Goal: Find specific page/section: Find specific page/section

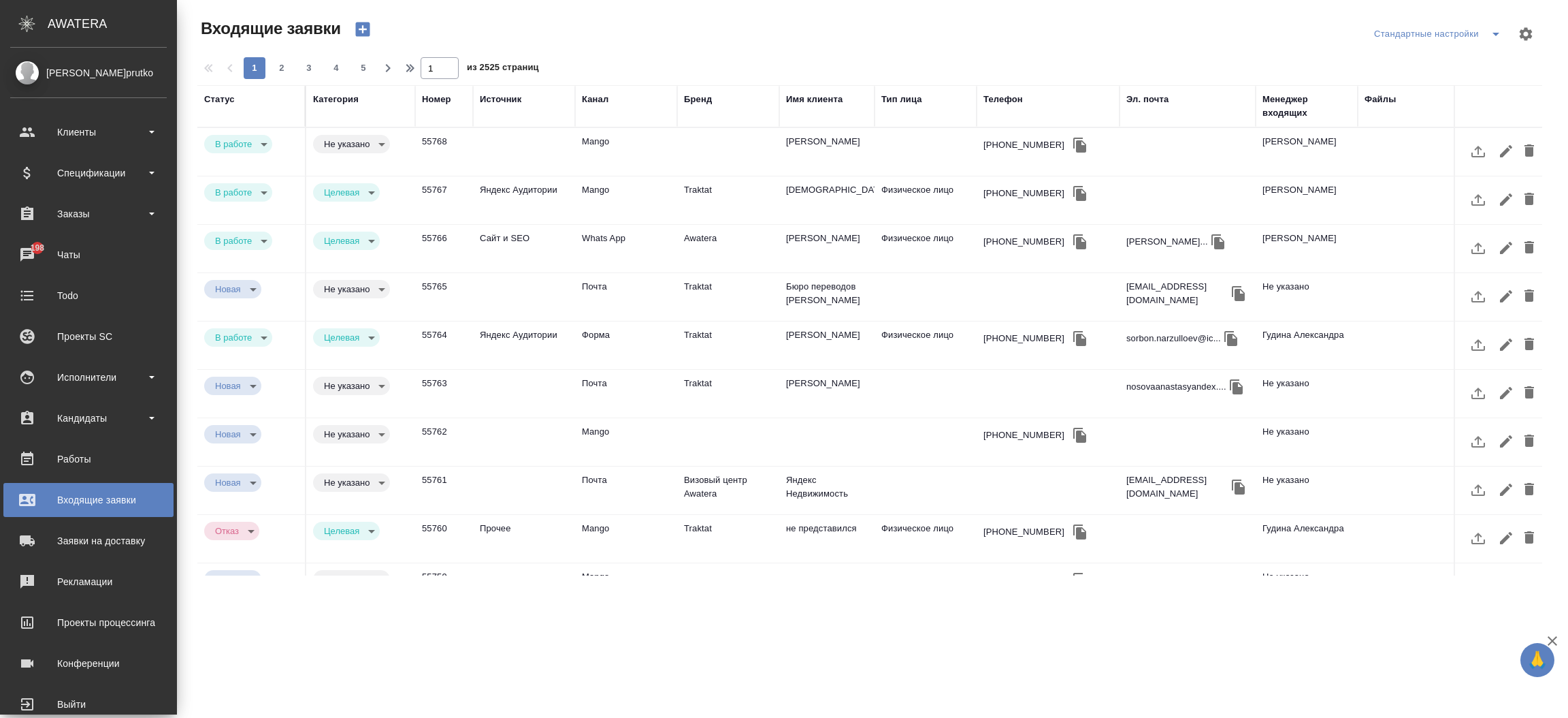
select select "RU"
click at [80, 118] on div "Клиенты" at bounding box center [89, 132] width 170 height 34
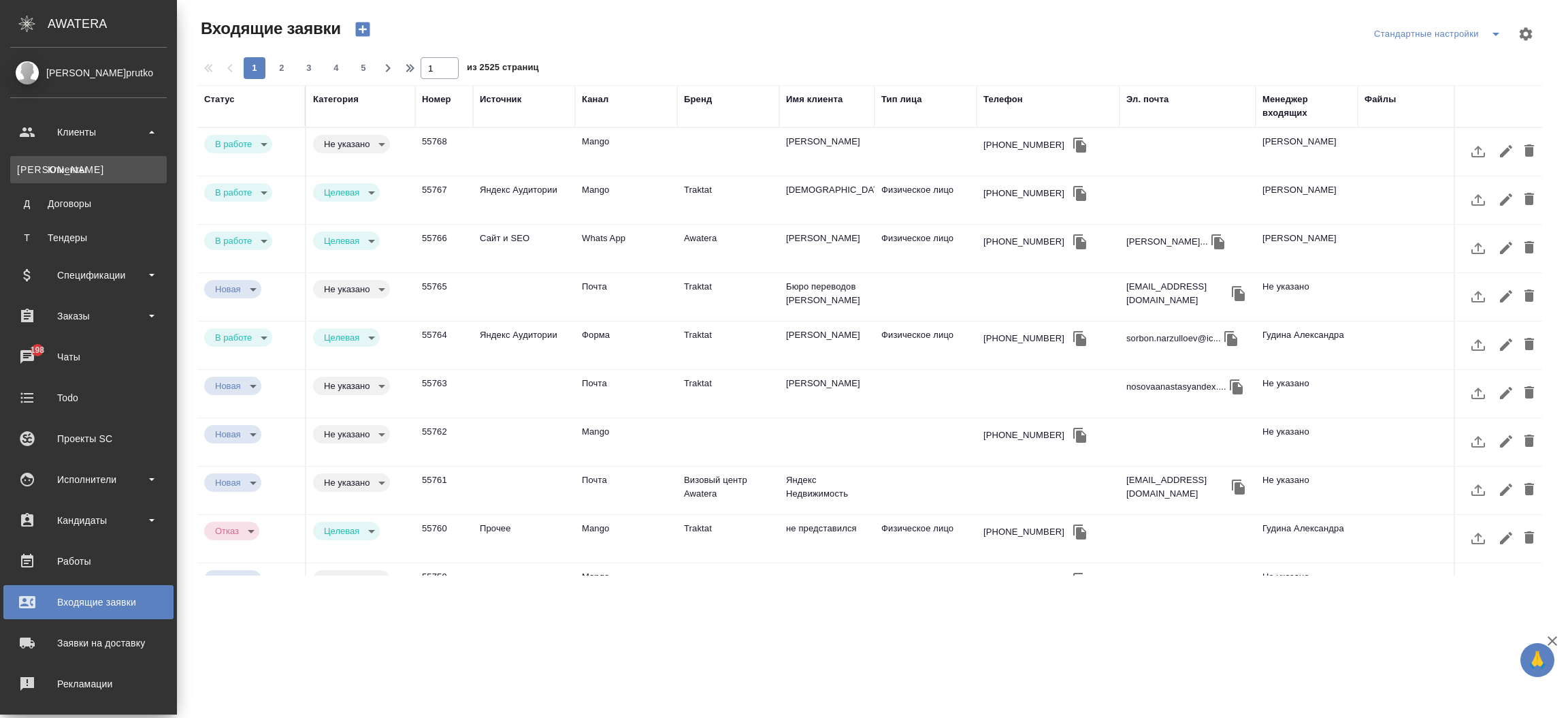
click at [80, 166] on div "Клиенты" at bounding box center [88, 169] width 143 height 13
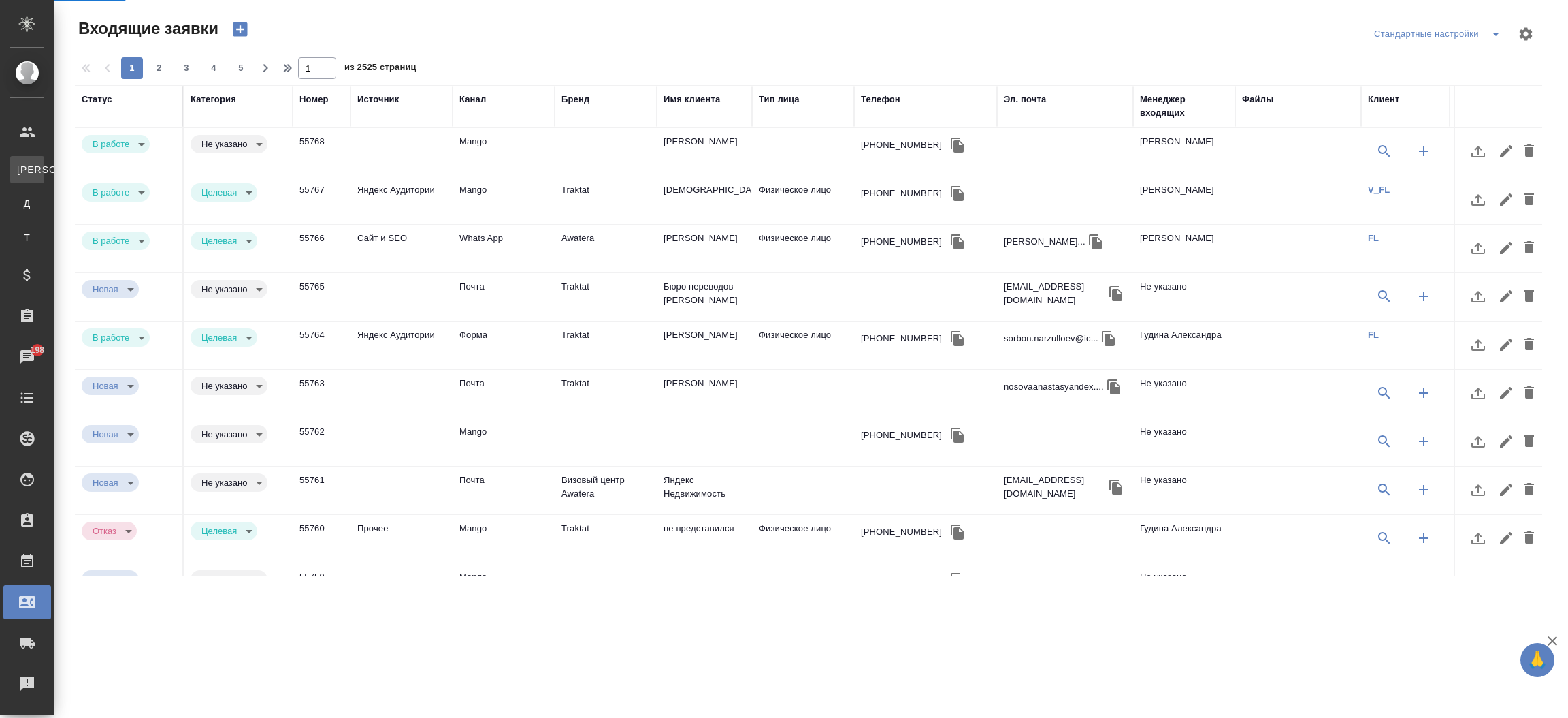
click at [80, 166] on div ".cls-1 fill:#fff; AWATERA [PERSON_NAME]prutko Клиенты К Клиенты Д Договоры Т Те…" at bounding box center [784, 359] width 1568 height 718
select select "RU"
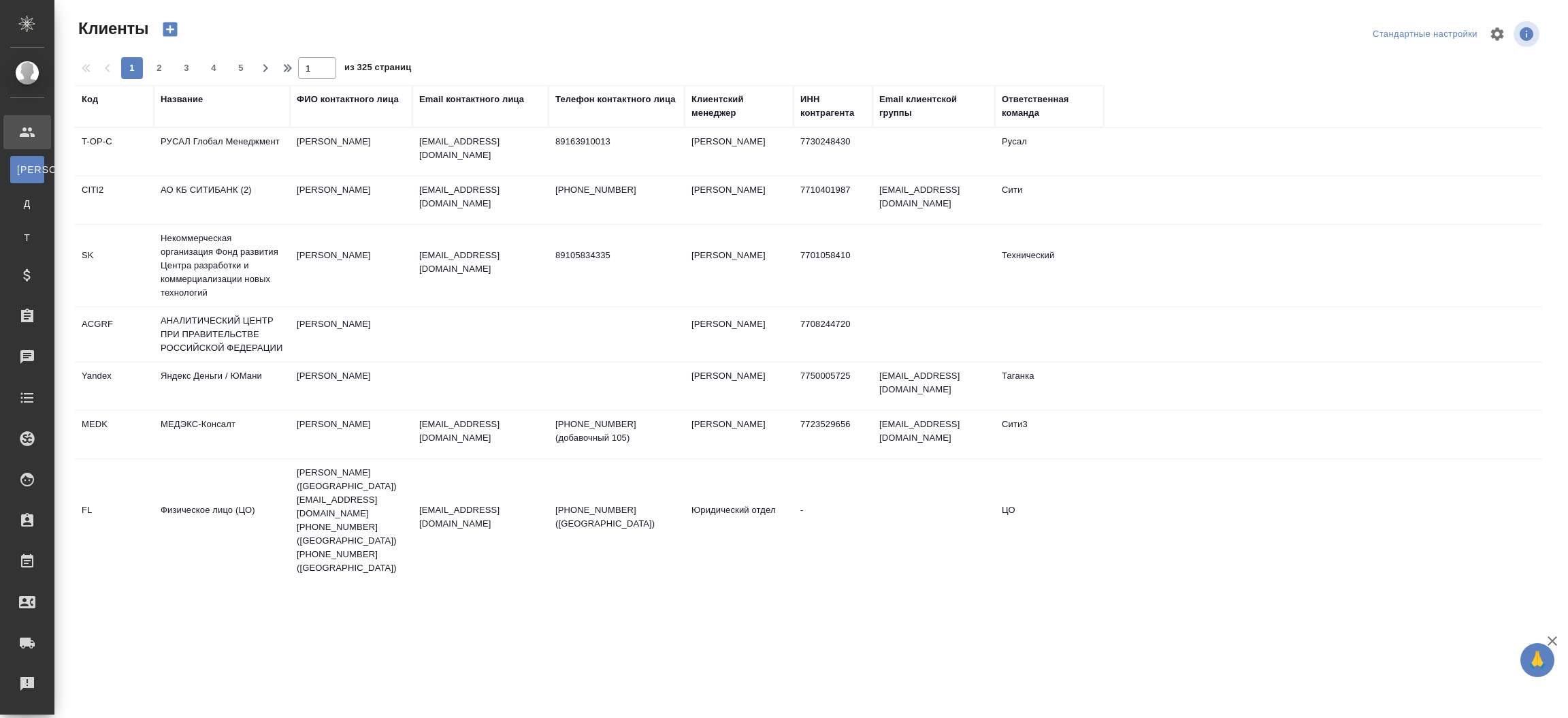
click at [184, 97] on div "Название" at bounding box center [182, 99] width 42 height 13
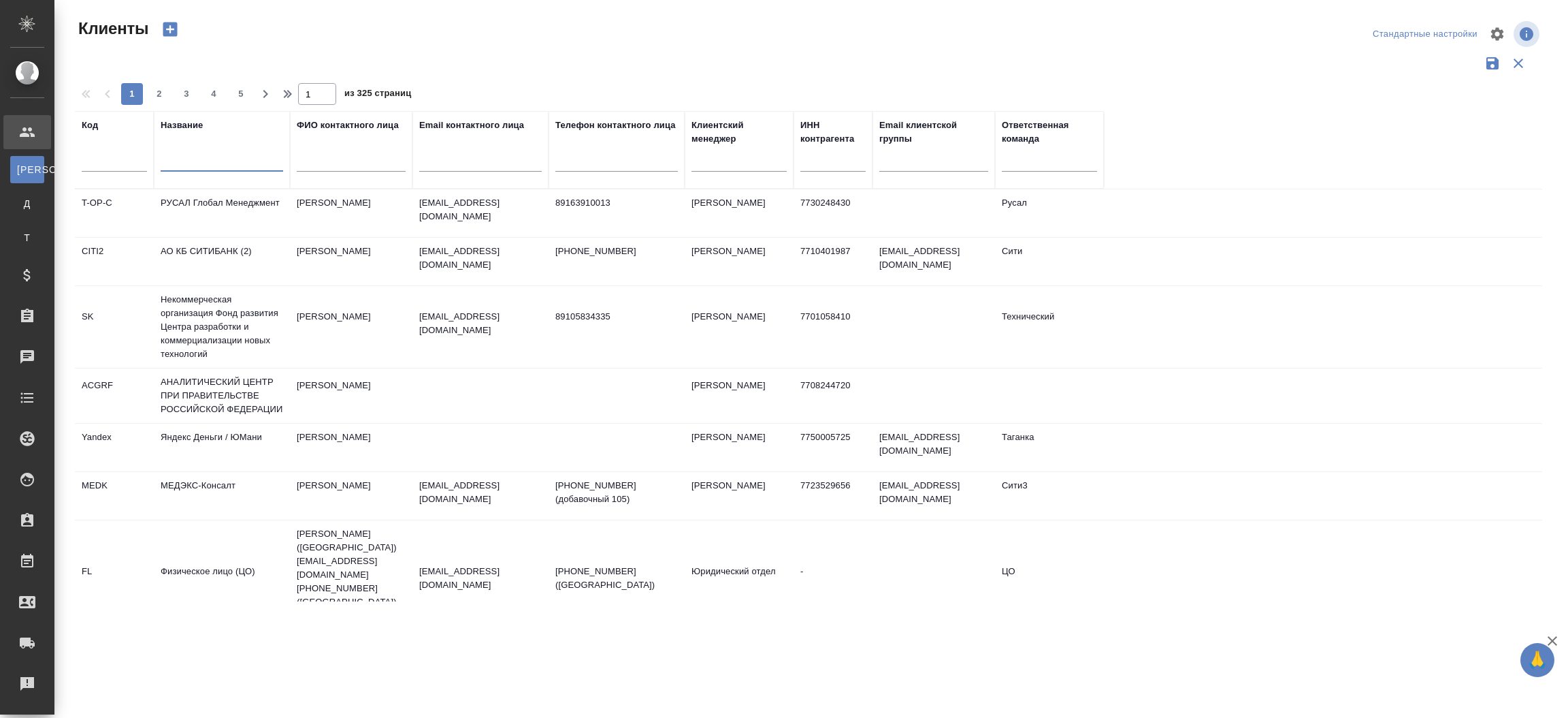
click at [199, 159] on input "text" at bounding box center [222, 163] width 122 height 17
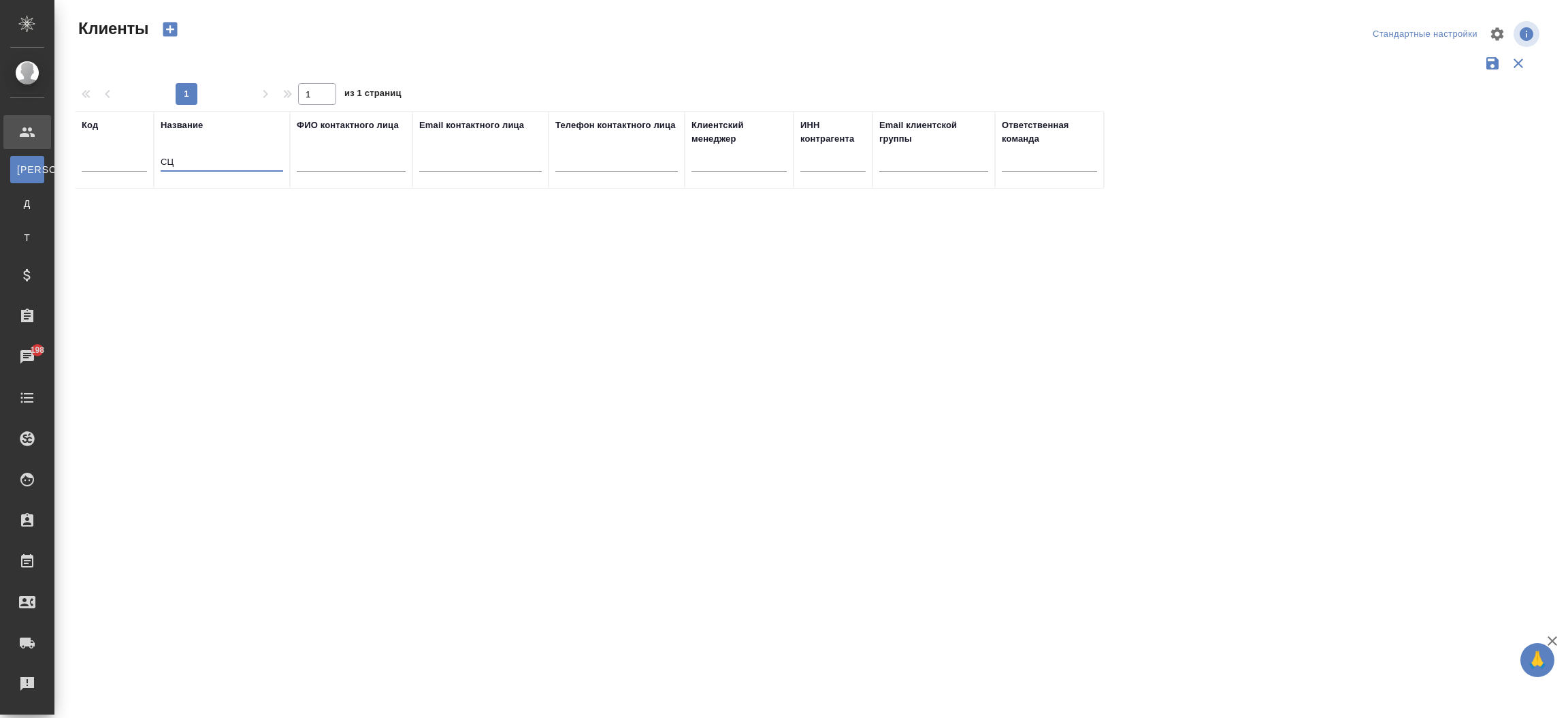
type input "С"
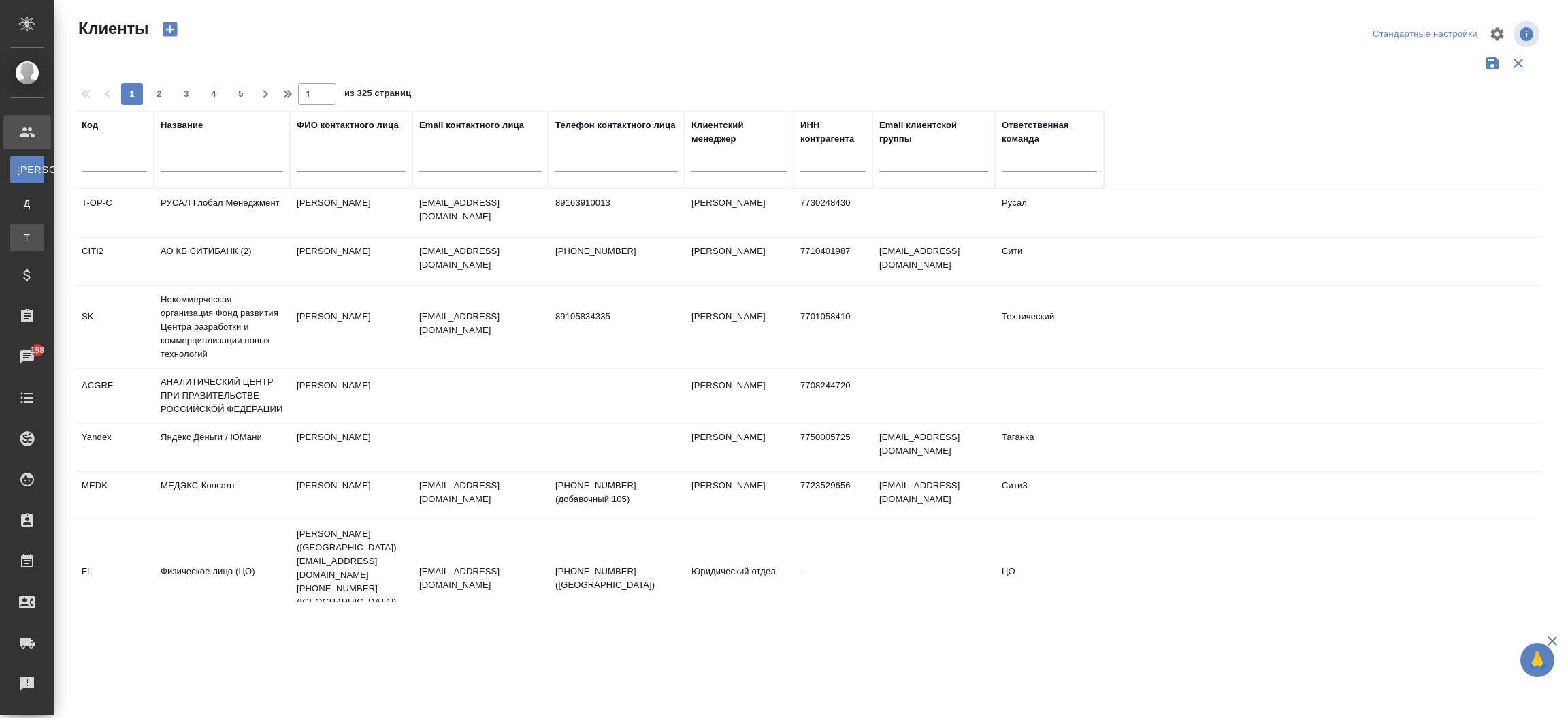
click at [44, 228] on link "Т Тендеры" at bounding box center [27, 237] width 34 height 27
click at [55, 228] on li "Т Тендеры" at bounding box center [27, 237] width 55 height 27
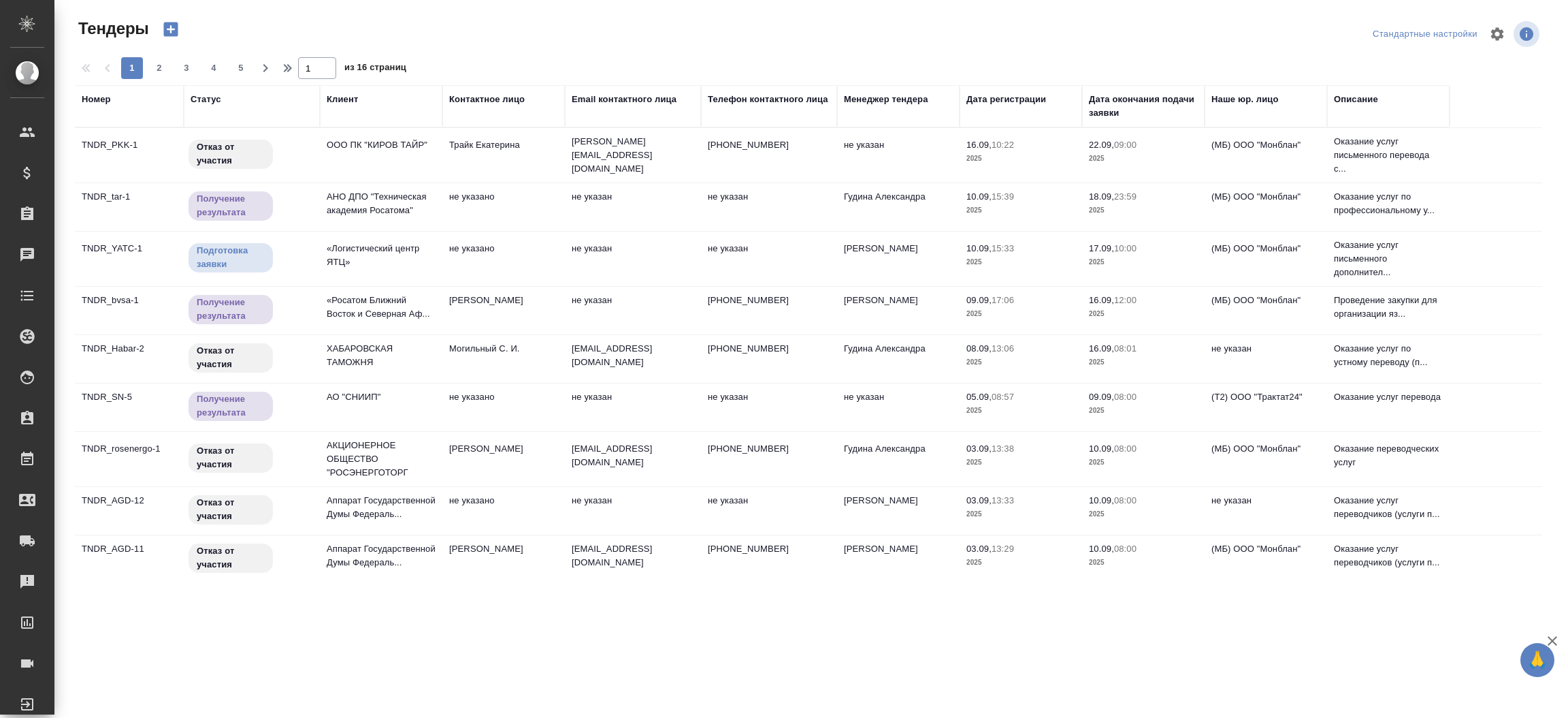
click at [347, 98] on div "Клиент" at bounding box center [342, 99] width 31 height 13
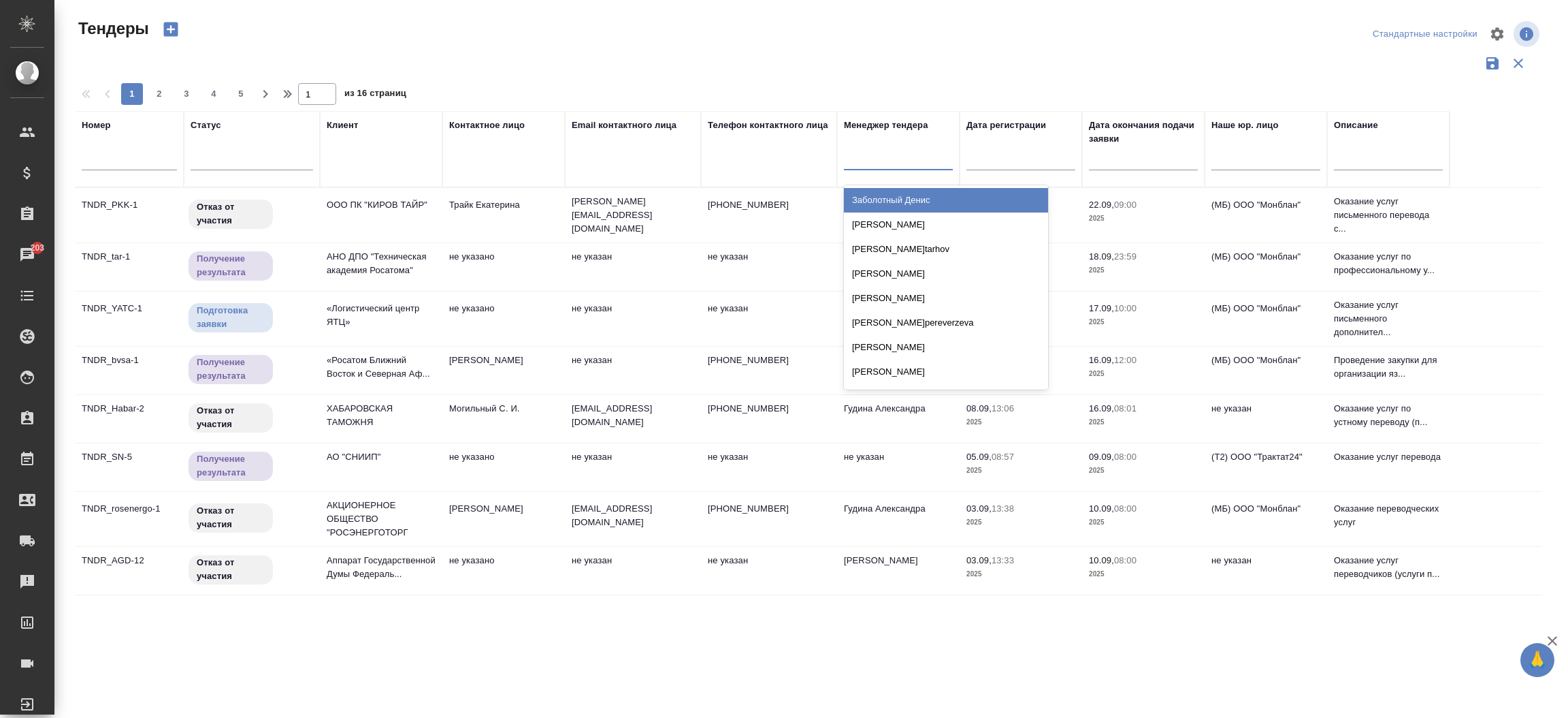
click at [927, 153] on div at bounding box center [899, 156] width 109 height 20
type input "моси"
click at [897, 197] on div "[PERSON_NAME]" at bounding box center [946, 200] width 204 height 24
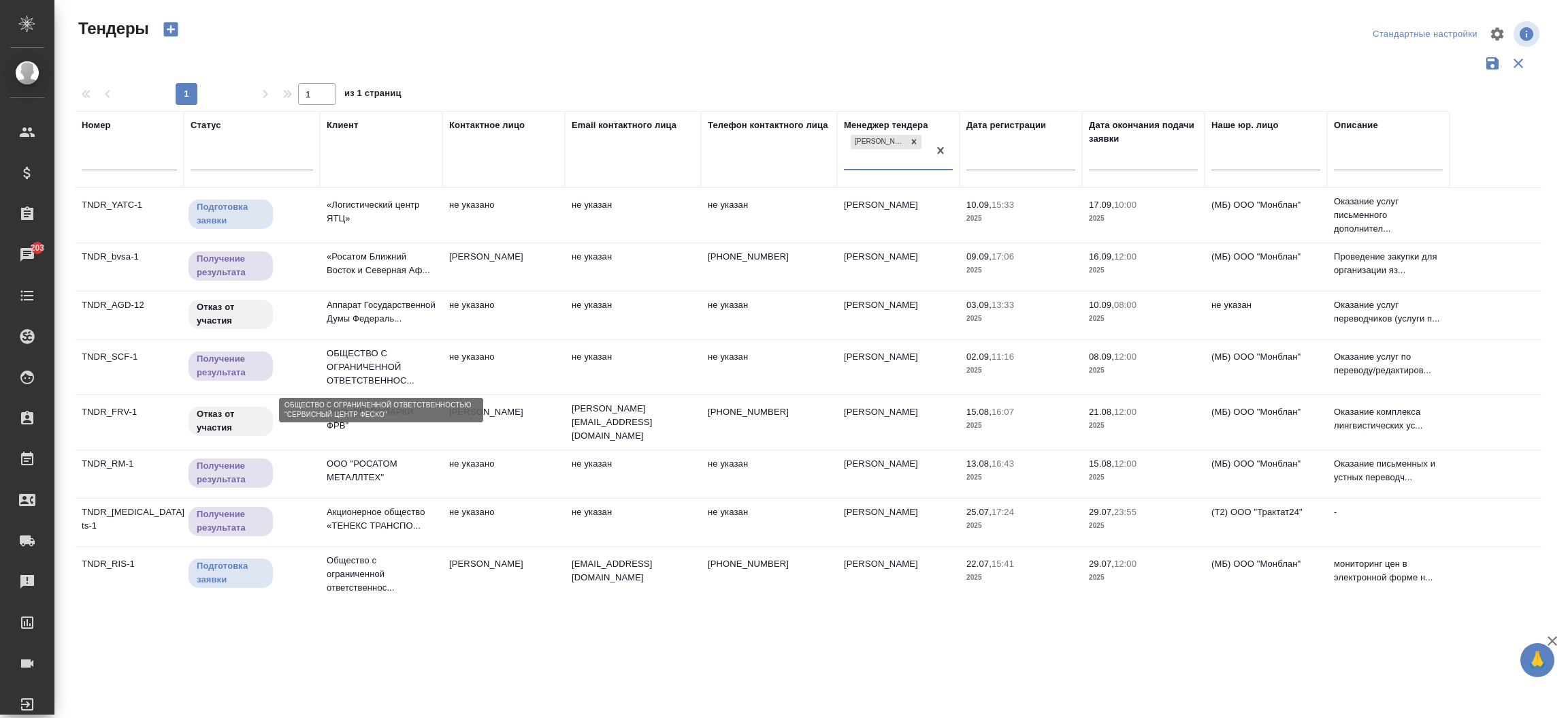
click at [365, 350] on p "ОБЩЕСТВО С ОГРАНИЧЕННОЙ ОТВЕТСТВЕННОС..." at bounding box center [382, 367] width 109 height 41
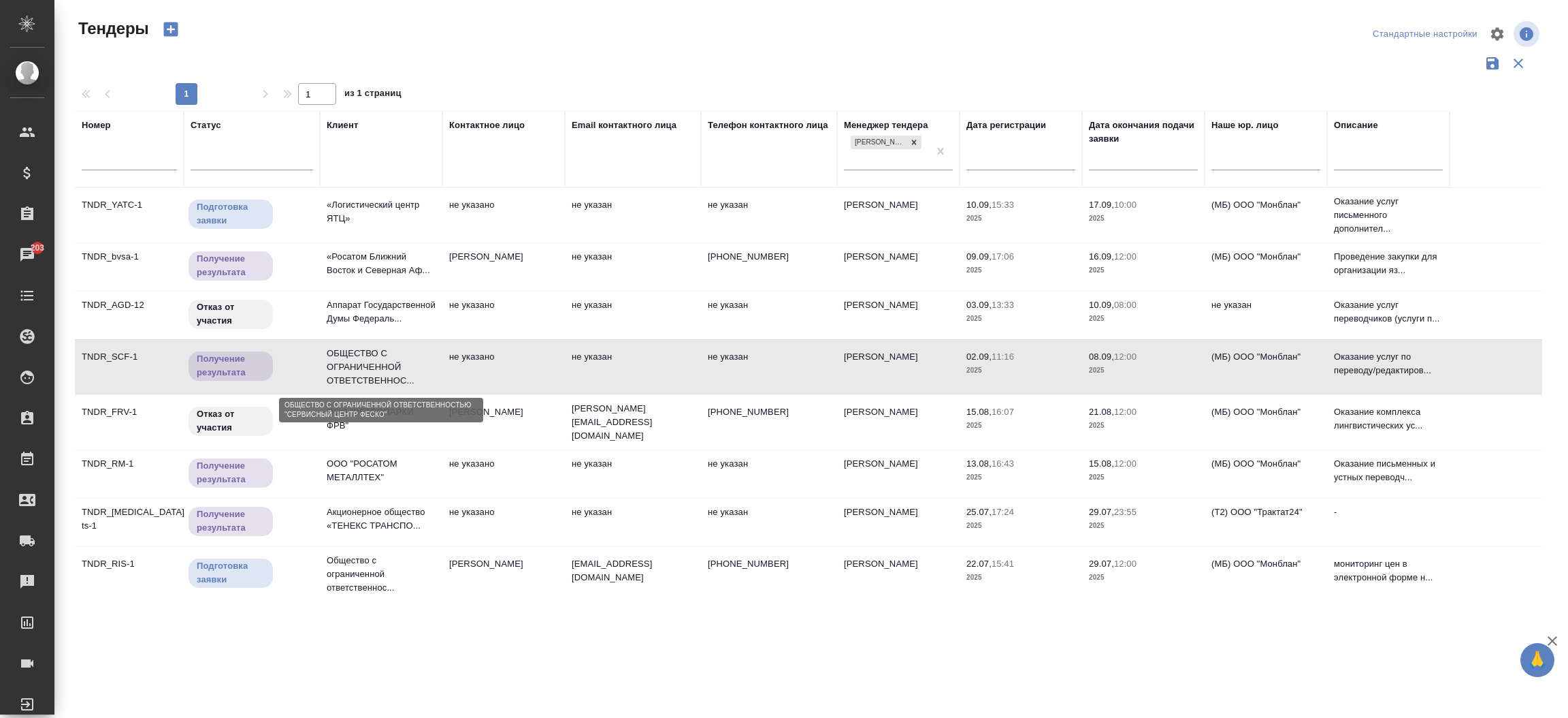
click at [365, 350] on p "ОБЩЕСТВО С ОГРАНИЧЕННОЙ ОТВЕТСТВЕННОС..." at bounding box center [382, 367] width 109 height 41
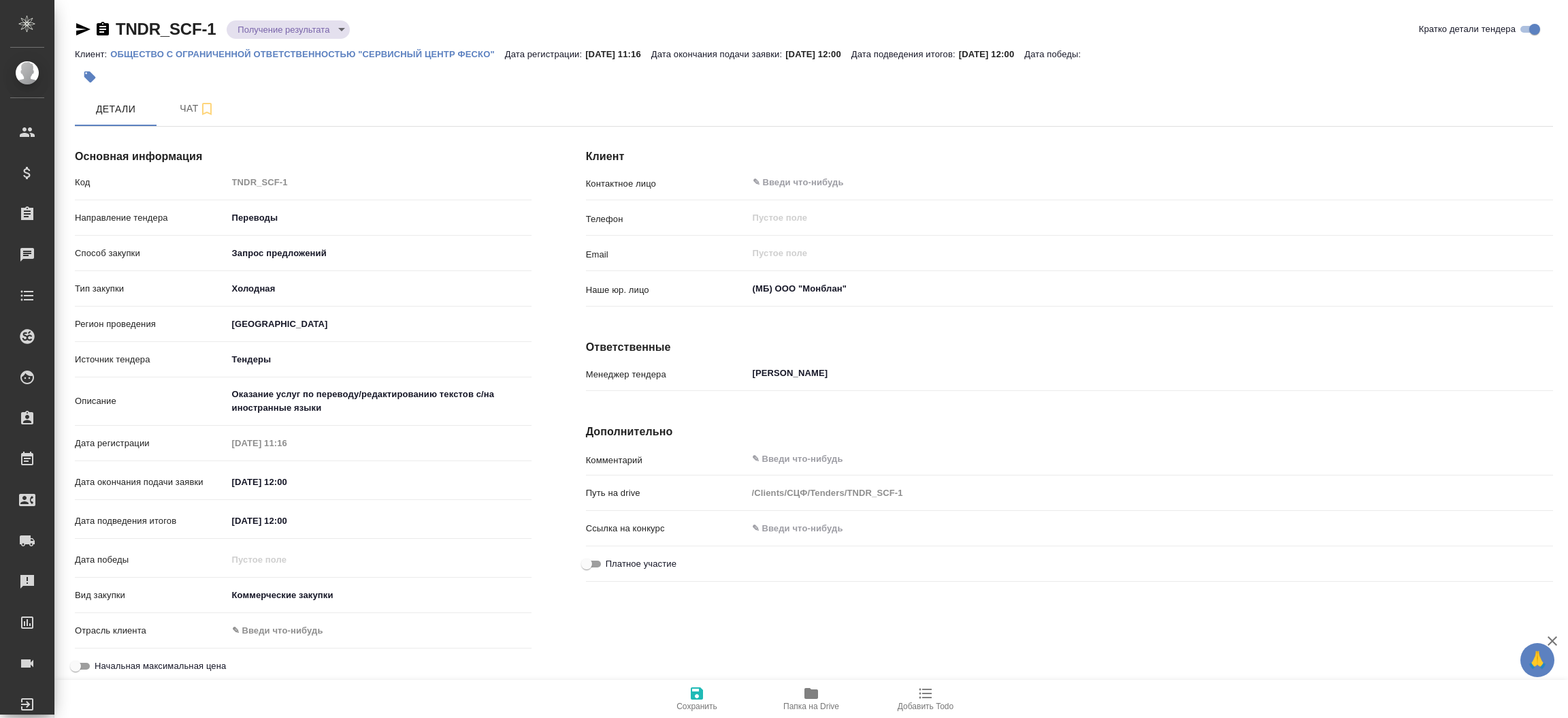
click at [78, 32] on icon "button" at bounding box center [83, 29] width 14 height 13
